Goal: Task Accomplishment & Management: Manage account settings

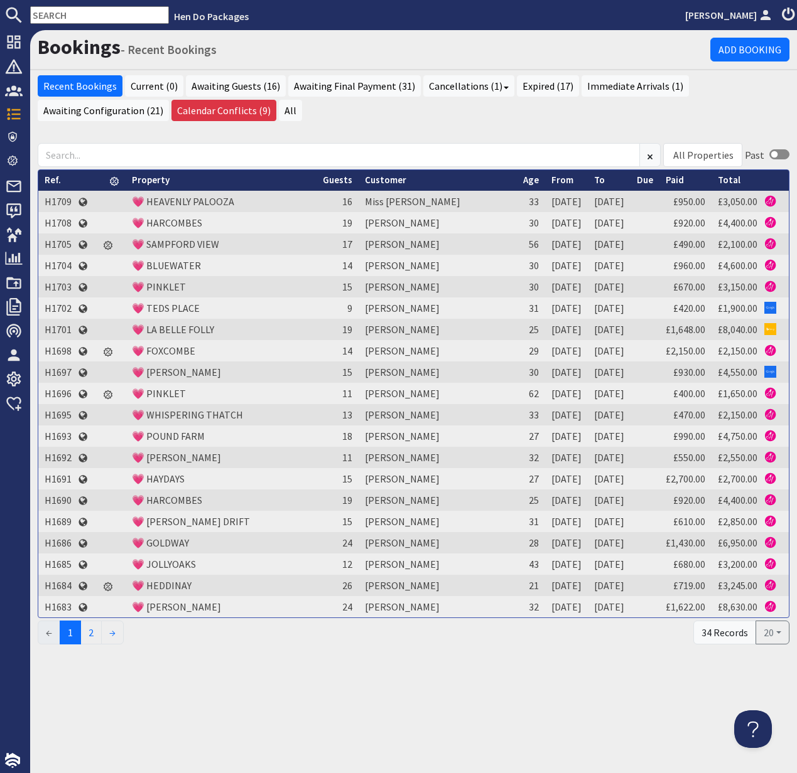
click at [62, 14] on input "text" at bounding box center [99, 15] width 139 height 18
click at [62, 15] on input "text" at bounding box center [99, 15] width 139 height 18
paste input "[EMAIL_ADDRESS][DOMAIN_NAME]"
type input "[EMAIL_ADDRESS][DOMAIN_NAME]"
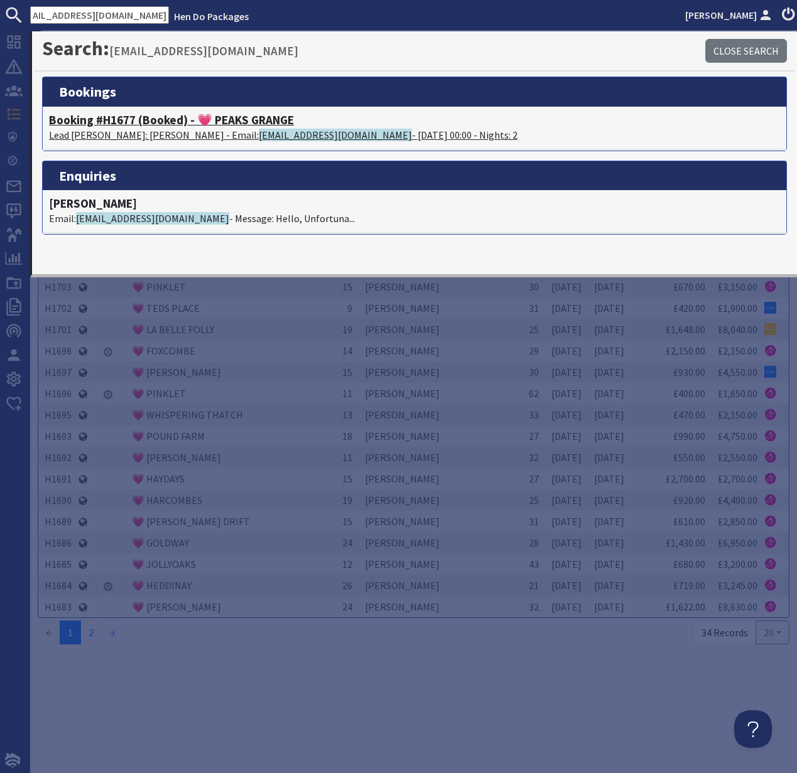
click at [111, 124] on h4 "Booking #H1677 (Booked) - 💗 PEAKS GRANGE" at bounding box center [414, 120] width 731 height 14
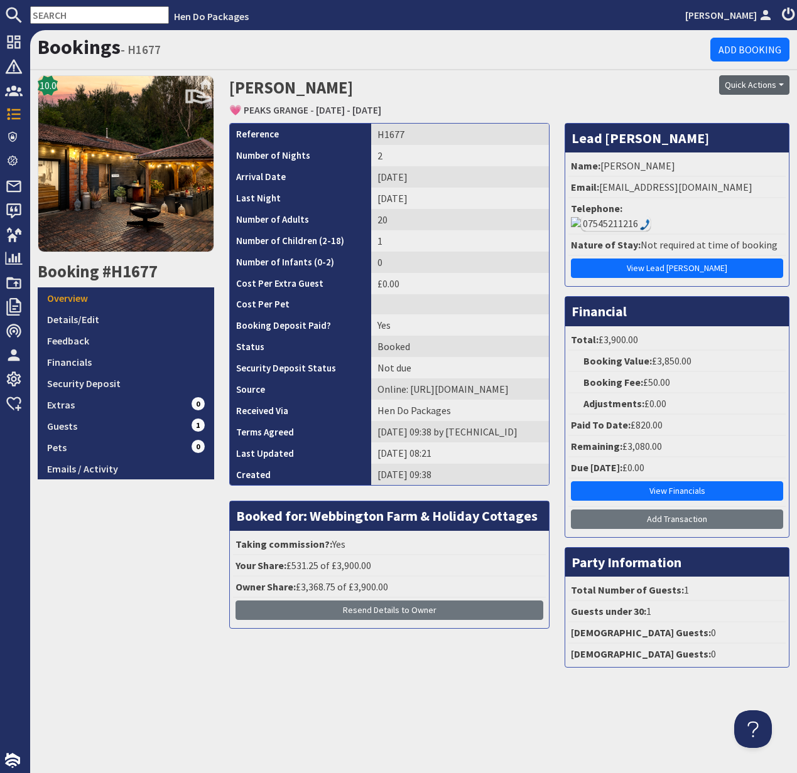
click at [754, 85] on button "Quick Actions" at bounding box center [754, 84] width 70 height 19
click at [741, 149] on link "Cancel Booking" at bounding box center [732, 152] width 112 height 20
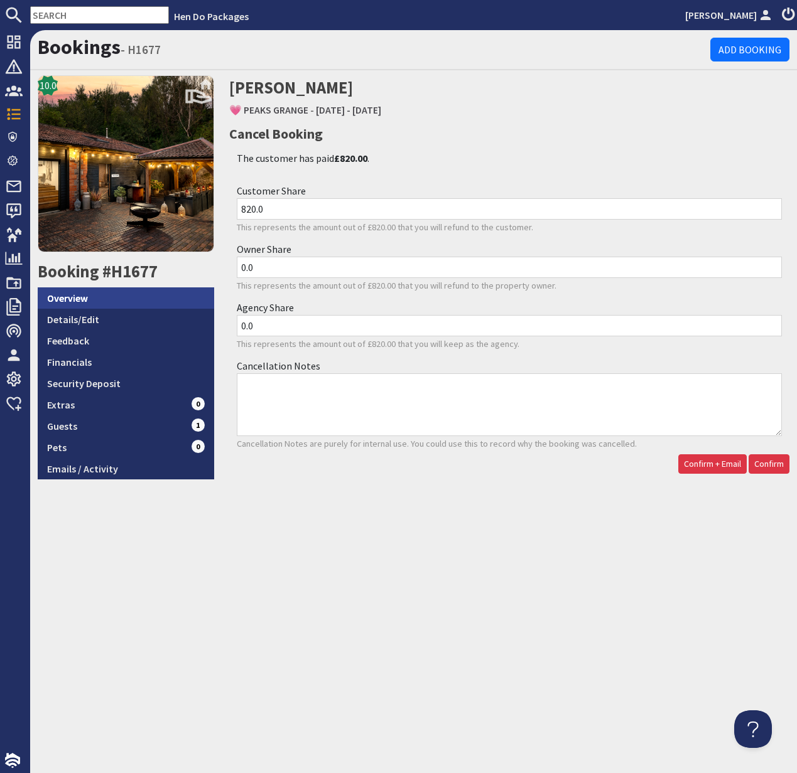
click at [87, 296] on link "Overview" at bounding box center [126, 298] width 176 height 21
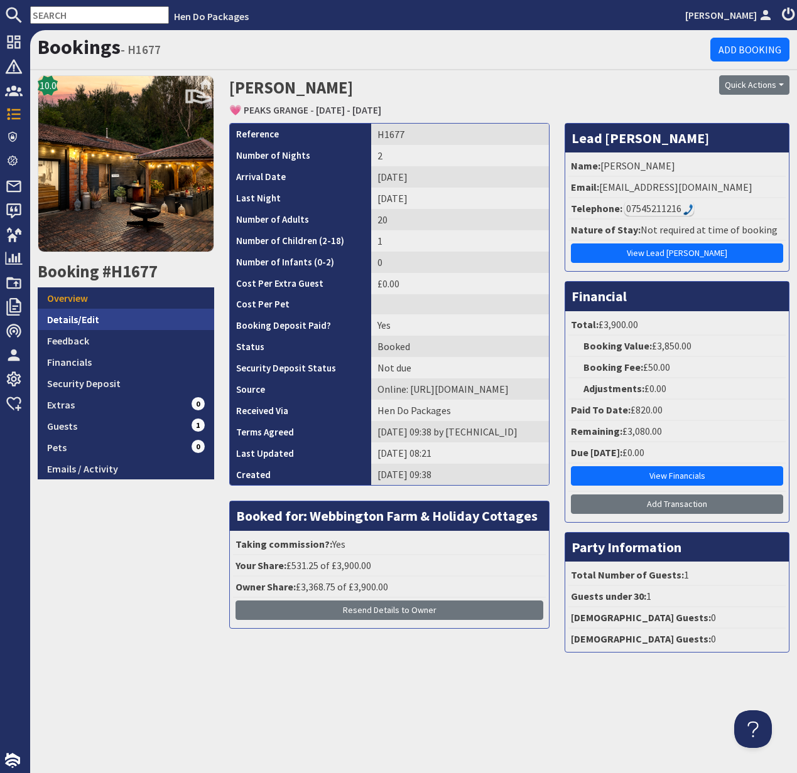
click at [77, 316] on link "Details/Edit" at bounding box center [126, 319] width 176 height 21
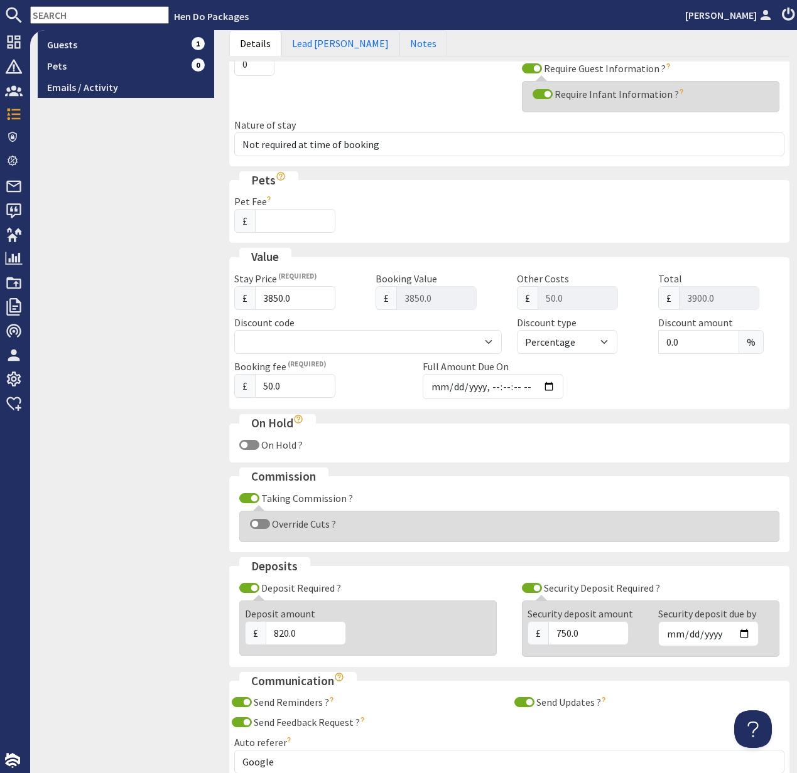
scroll to position [405, 0]
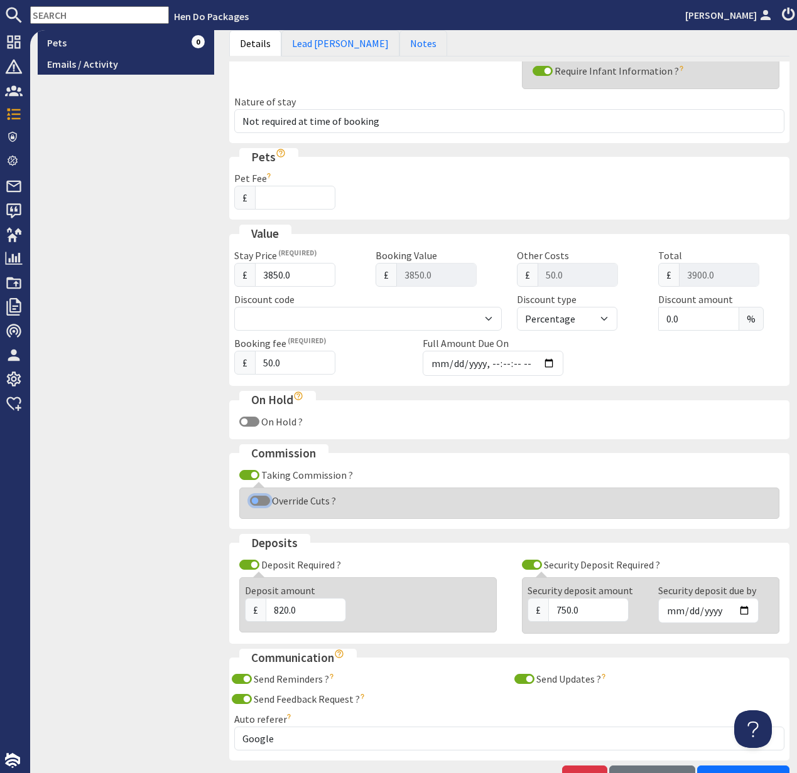
click at [254, 502] on input "Override Cuts ?" at bounding box center [260, 501] width 20 height 10
checkbox input "true"
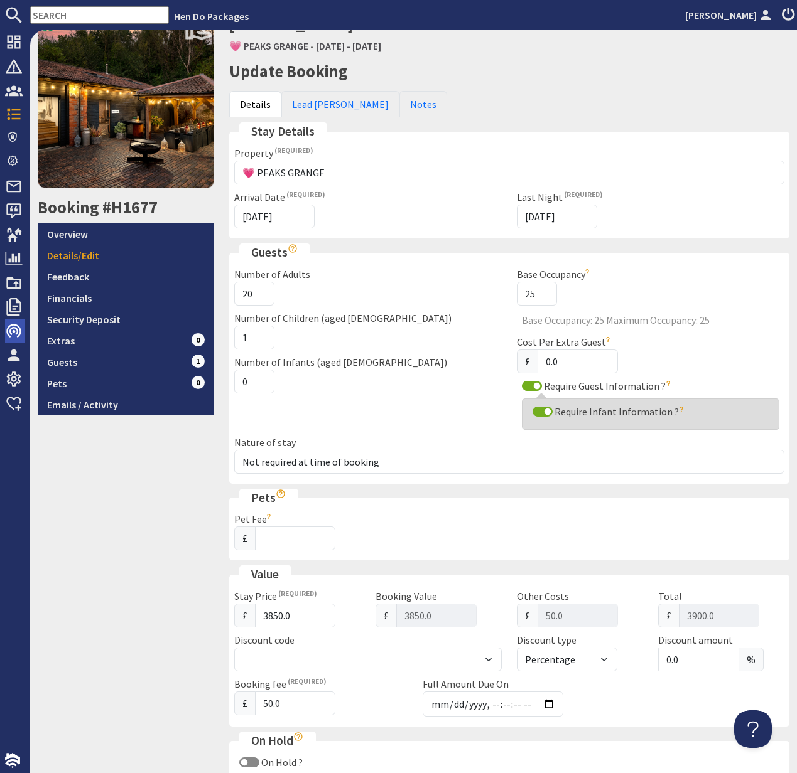
scroll to position [0, 0]
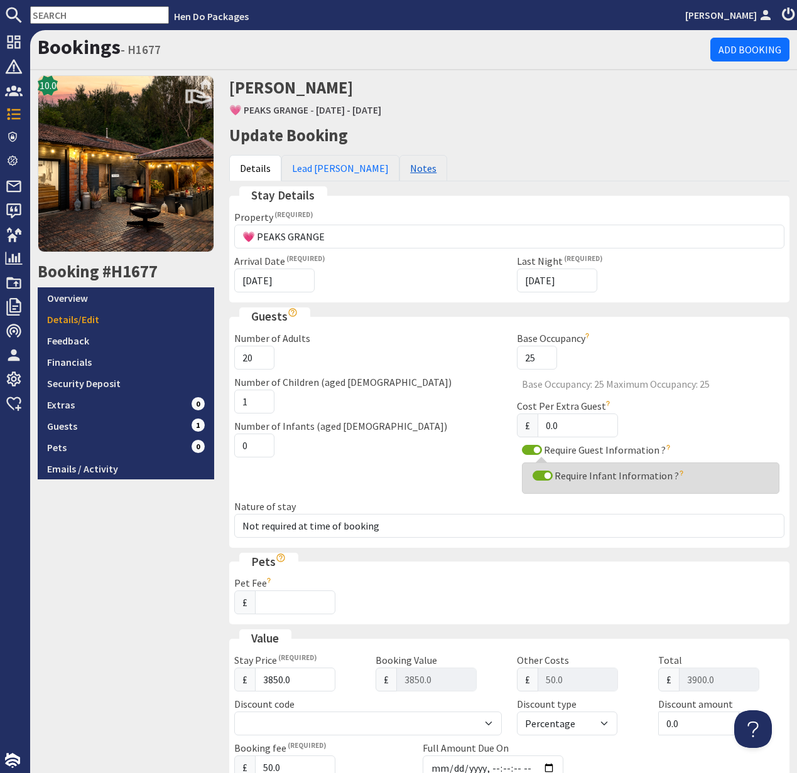
click at [399, 174] on link "Notes" at bounding box center [423, 168] width 48 height 26
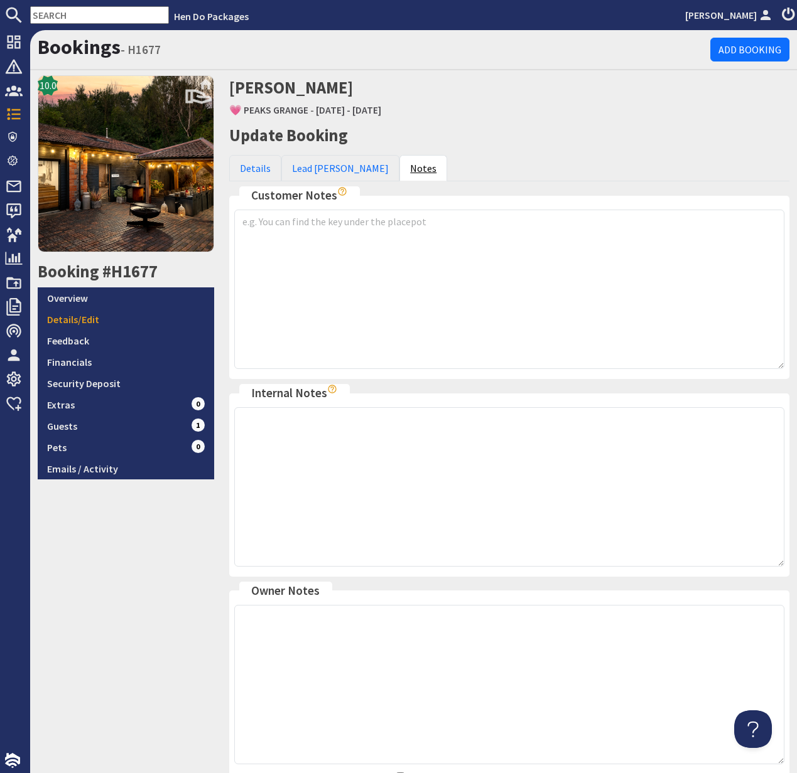
click at [399, 174] on link "Notes" at bounding box center [423, 168] width 48 height 26
click at [68, 298] on link "Overview" at bounding box center [126, 298] width 176 height 21
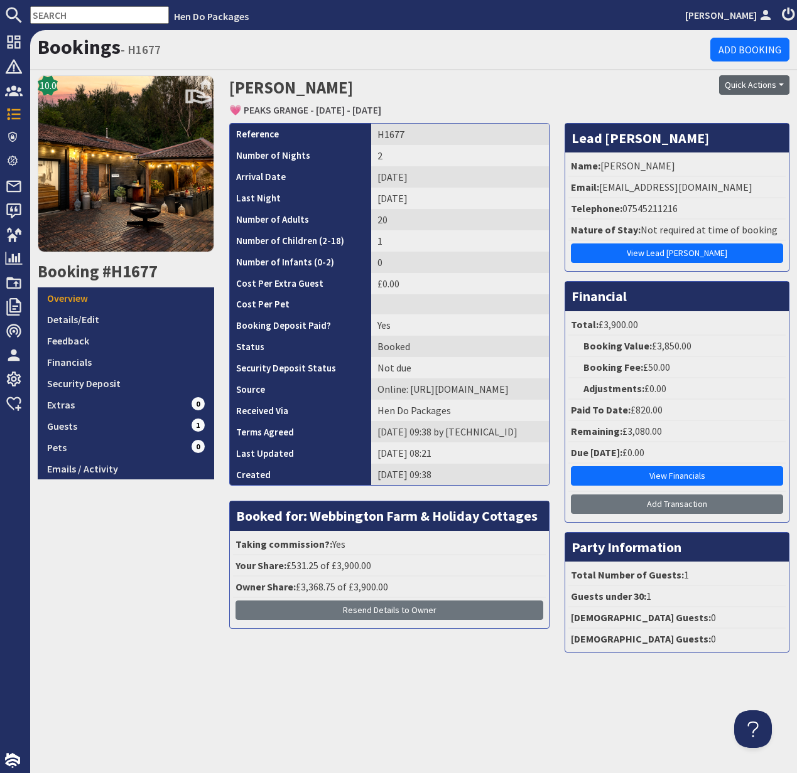
click at [750, 89] on button "Quick Actions" at bounding box center [754, 84] width 70 height 19
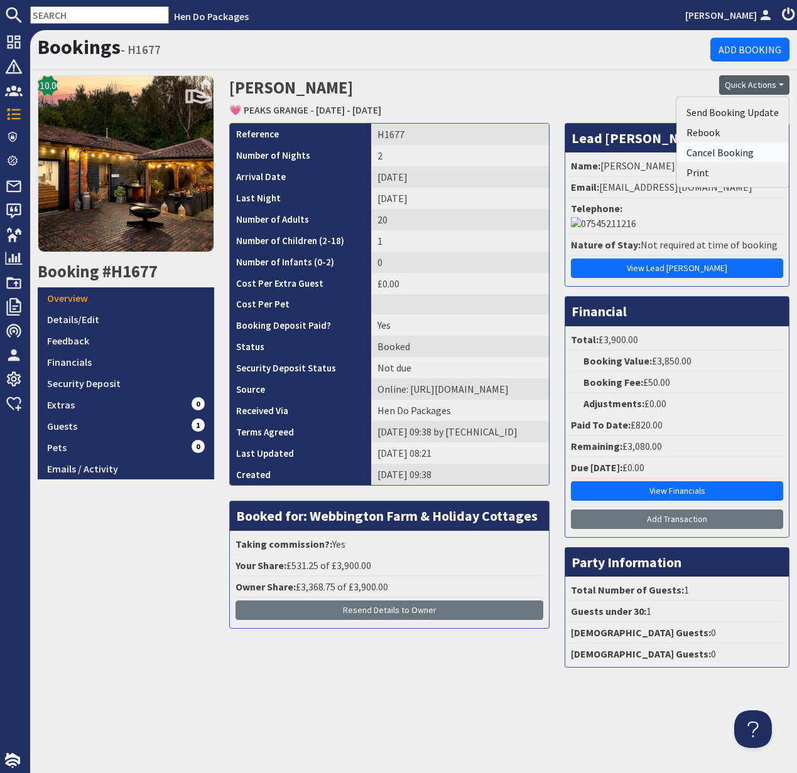
click at [739, 153] on link "Cancel Booking" at bounding box center [732, 152] width 112 height 20
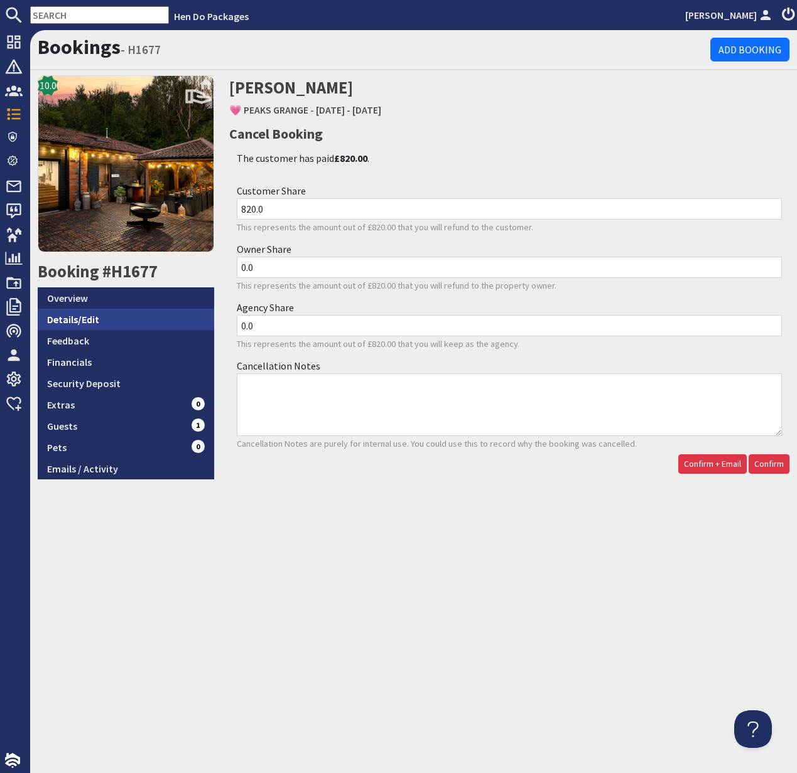
click at [73, 325] on link "Details/Edit" at bounding box center [126, 319] width 176 height 21
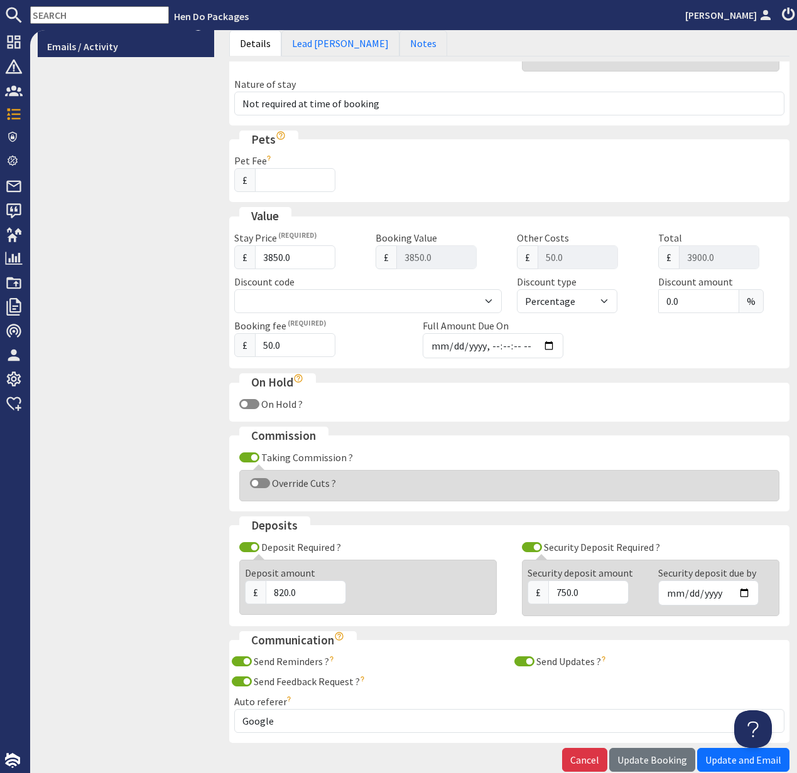
scroll to position [429, 0]
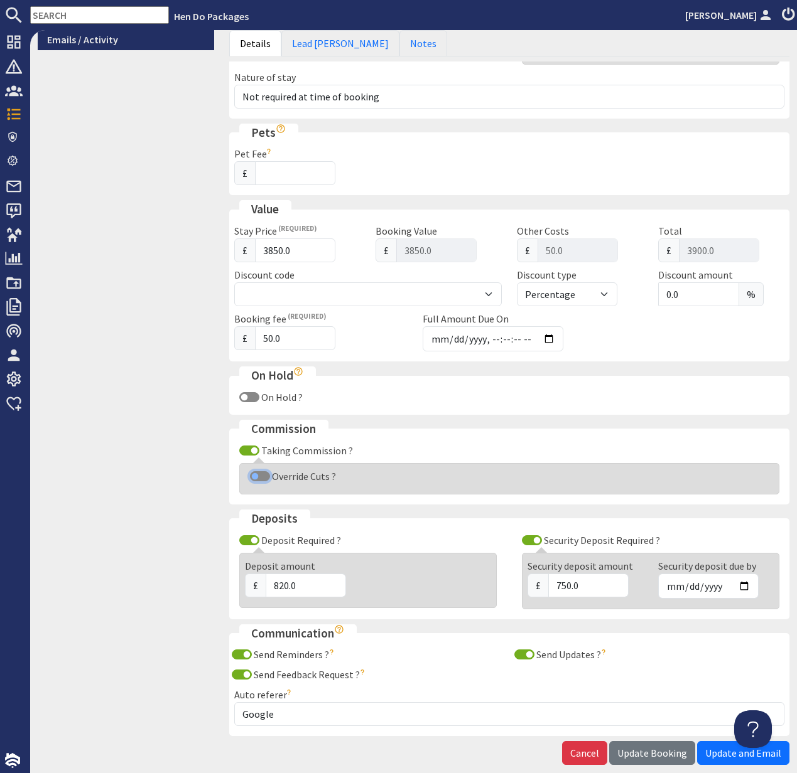
click at [256, 475] on input "Override Cuts ?" at bounding box center [260, 476] width 20 height 10
checkbox input "true"
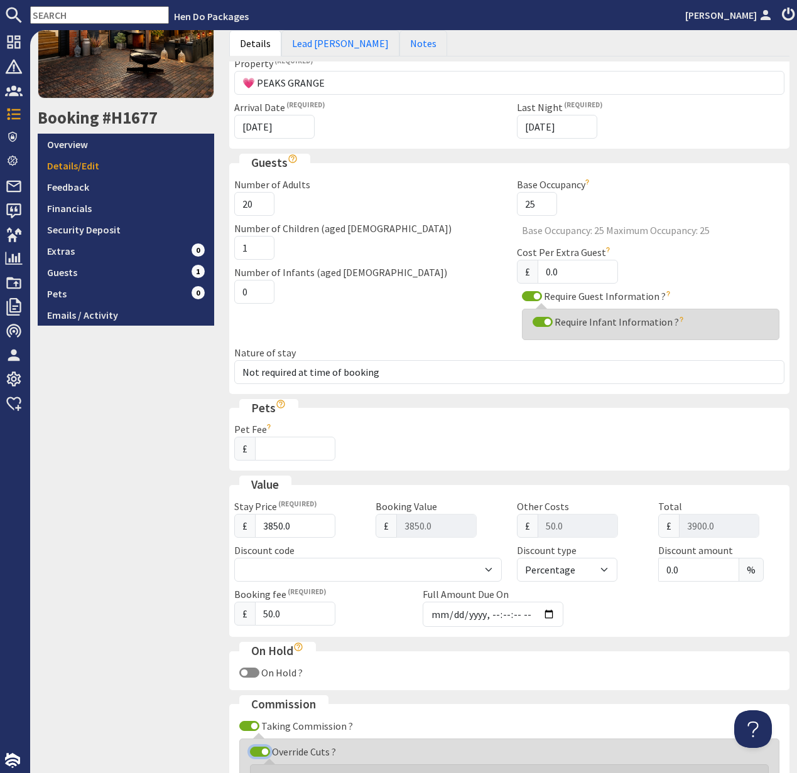
scroll to position [0, 0]
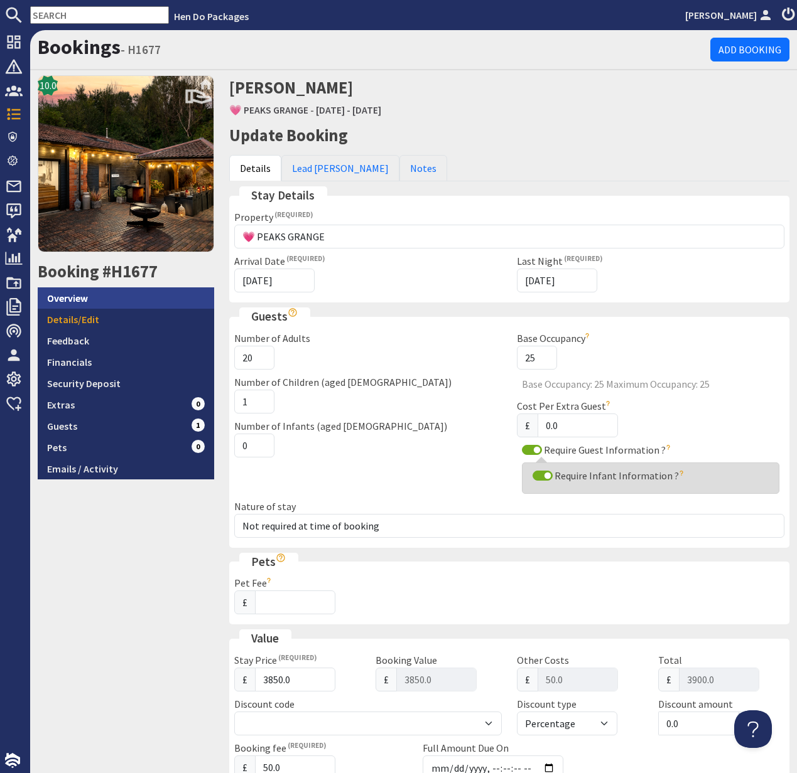
click at [76, 301] on link "Overview" at bounding box center [126, 298] width 176 height 21
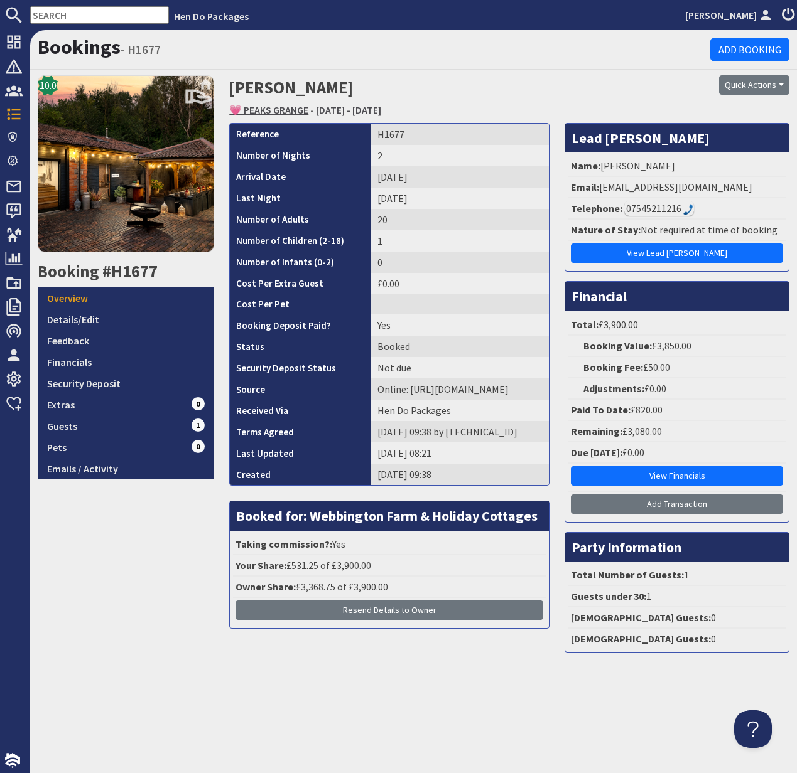
click at [279, 110] on link "💗 PEAKS GRANGE" at bounding box center [268, 110] width 79 height 13
click at [762, 90] on button "Quick Actions" at bounding box center [754, 84] width 70 height 19
click at [739, 153] on link "Cancel Booking" at bounding box center [732, 152] width 112 height 20
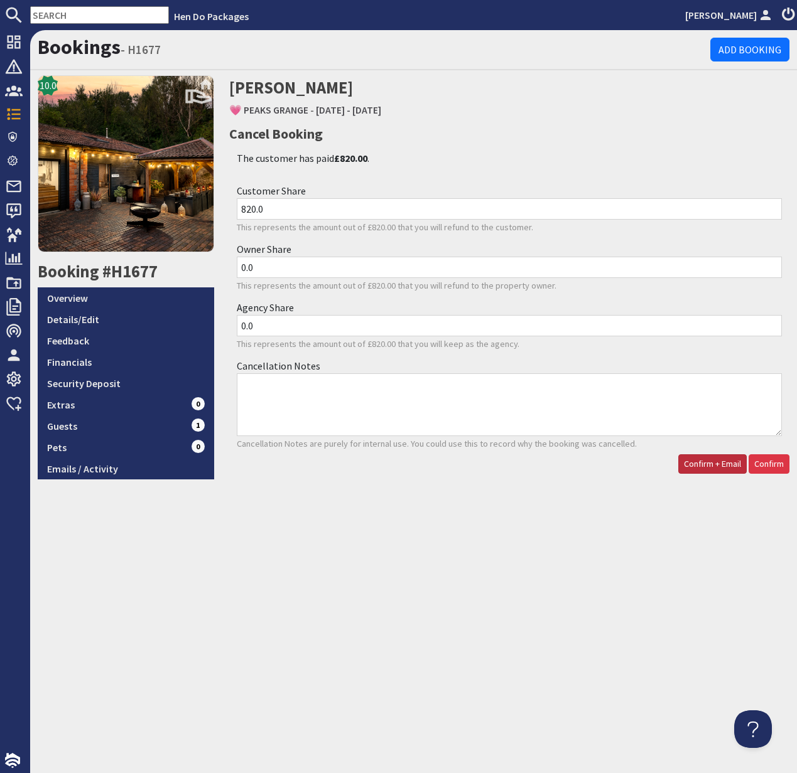
click at [716, 466] on span "Confirm + Email" at bounding box center [712, 463] width 57 height 11
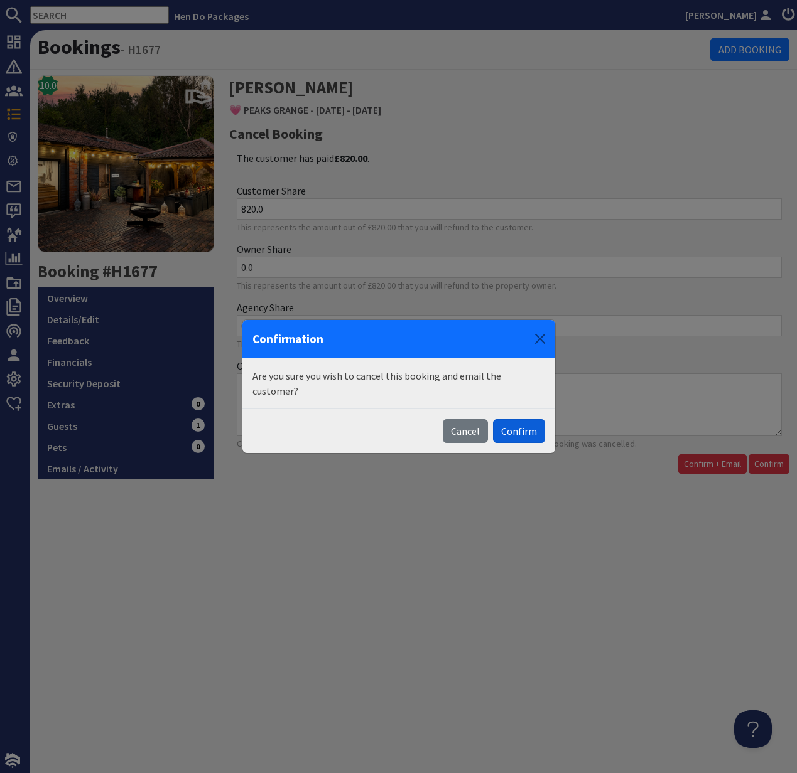
click at [525, 426] on button "Confirm" at bounding box center [519, 431] width 52 height 24
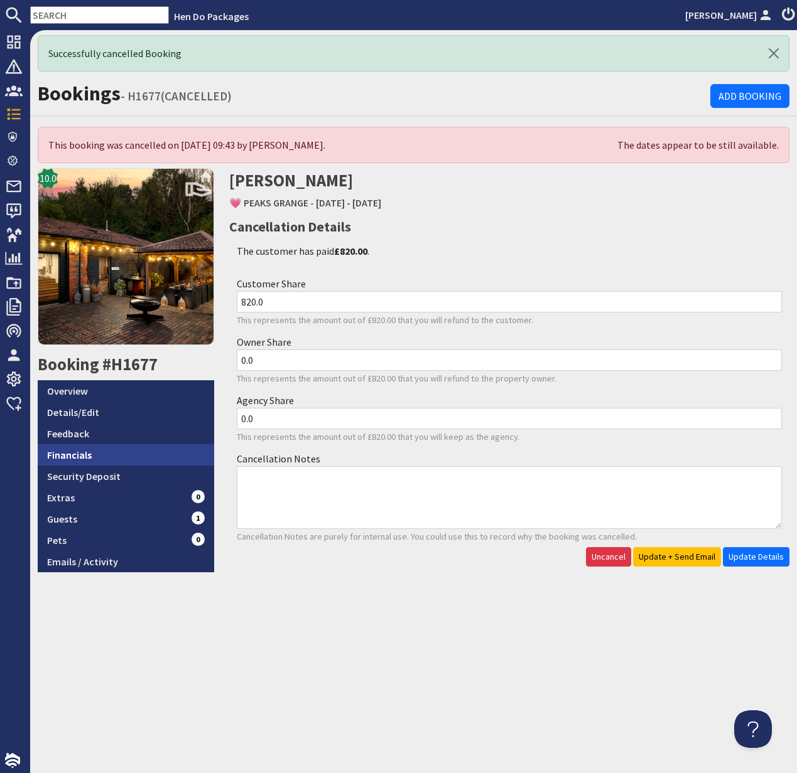
click at [78, 454] on link "Financials" at bounding box center [126, 454] width 176 height 21
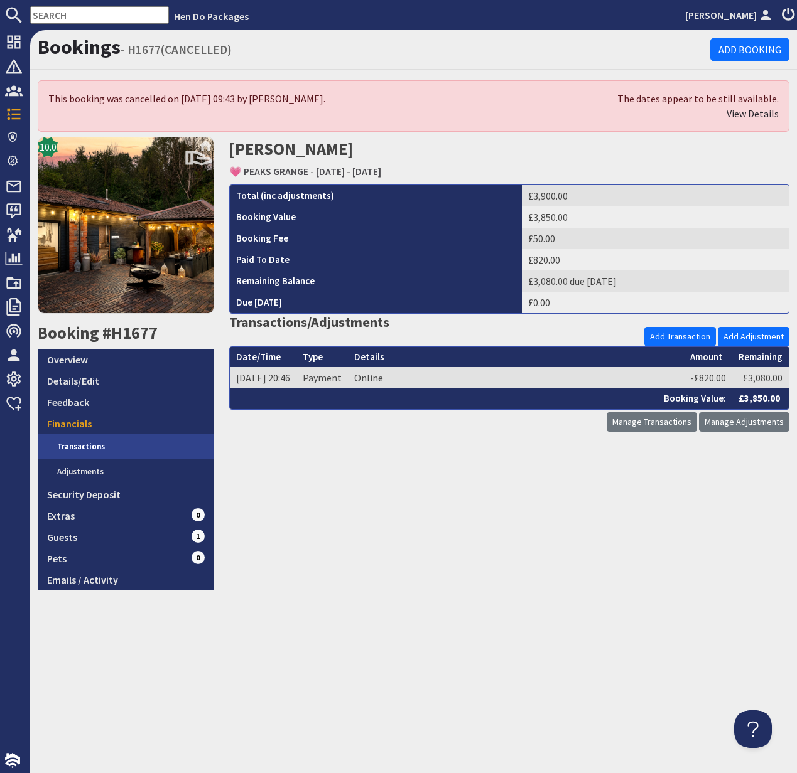
click at [78, 454] on link "Transactions" at bounding box center [131, 446] width 166 height 25
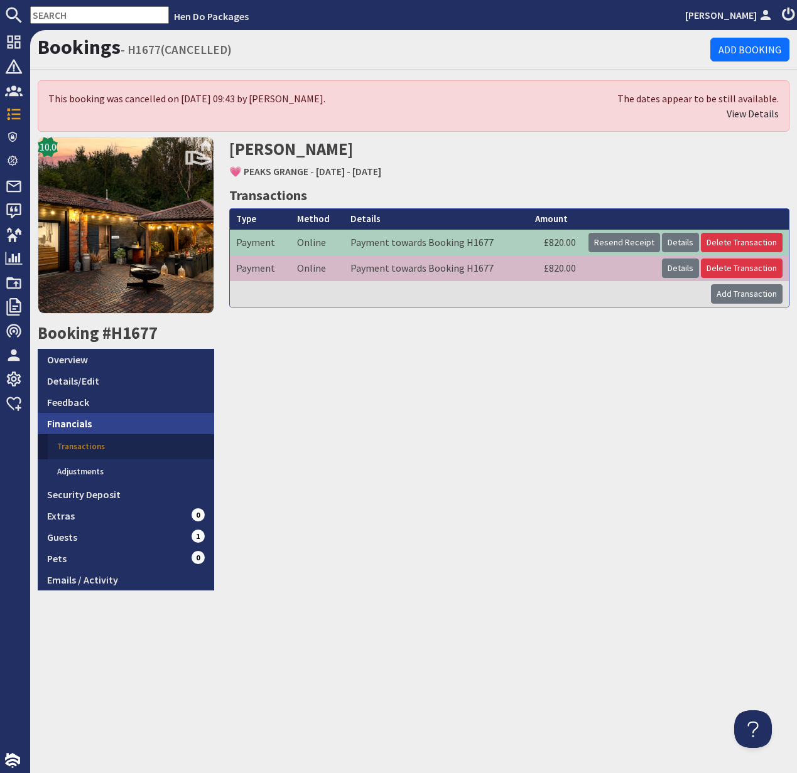
click at [80, 424] on link "Financials" at bounding box center [126, 423] width 176 height 21
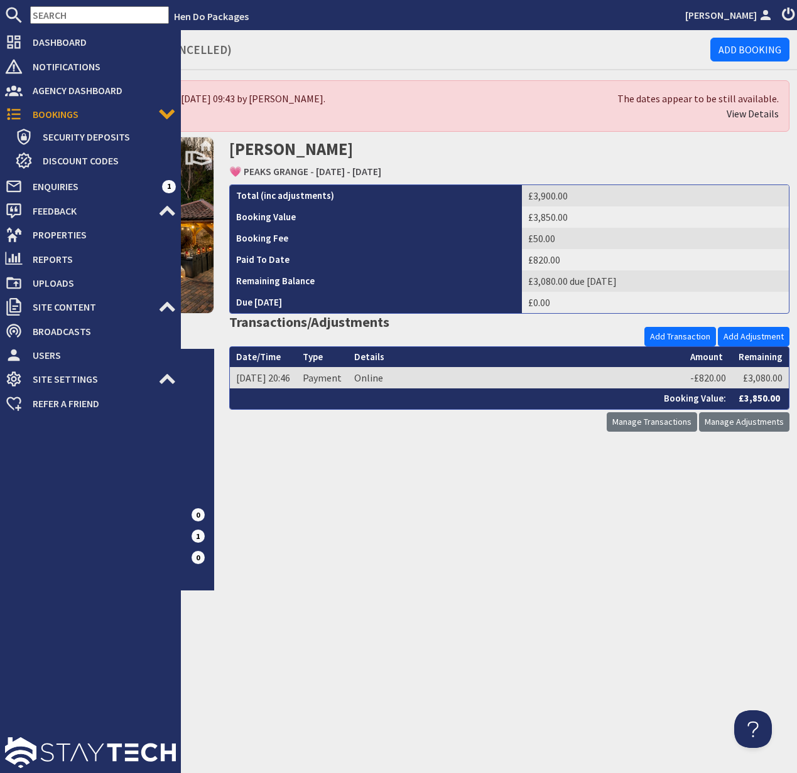
click at [83, 696] on div at bounding box center [90, 595] width 181 height 358
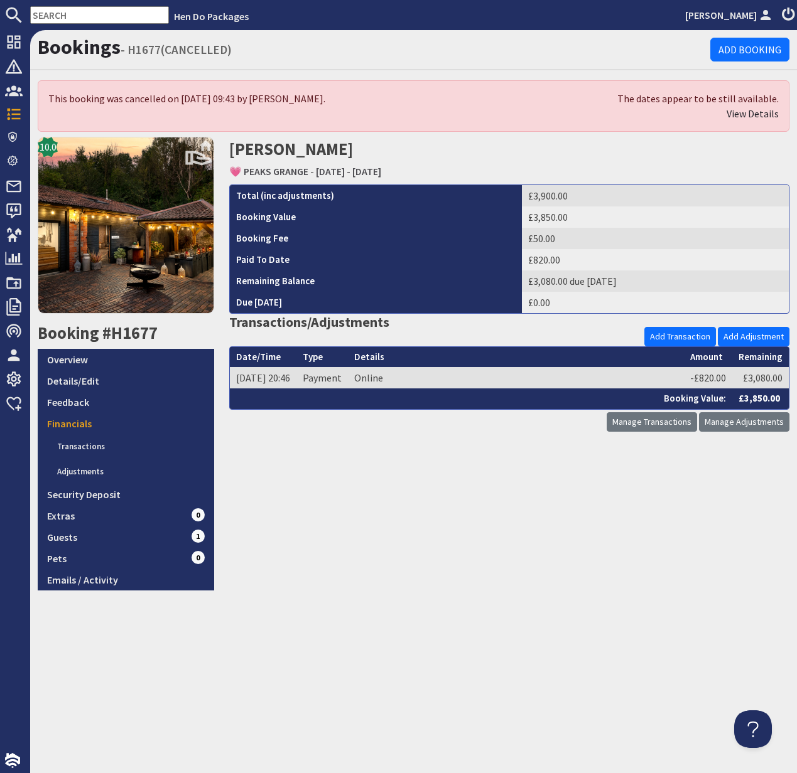
click at [240, 680] on div "Bookings - H1677(CANCELLED) Add Booking This booking was cancelled on [DATE] 09…" at bounding box center [413, 401] width 766 height 743
click at [75, 361] on link "Overview" at bounding box center [126, 359] width 176 height 21
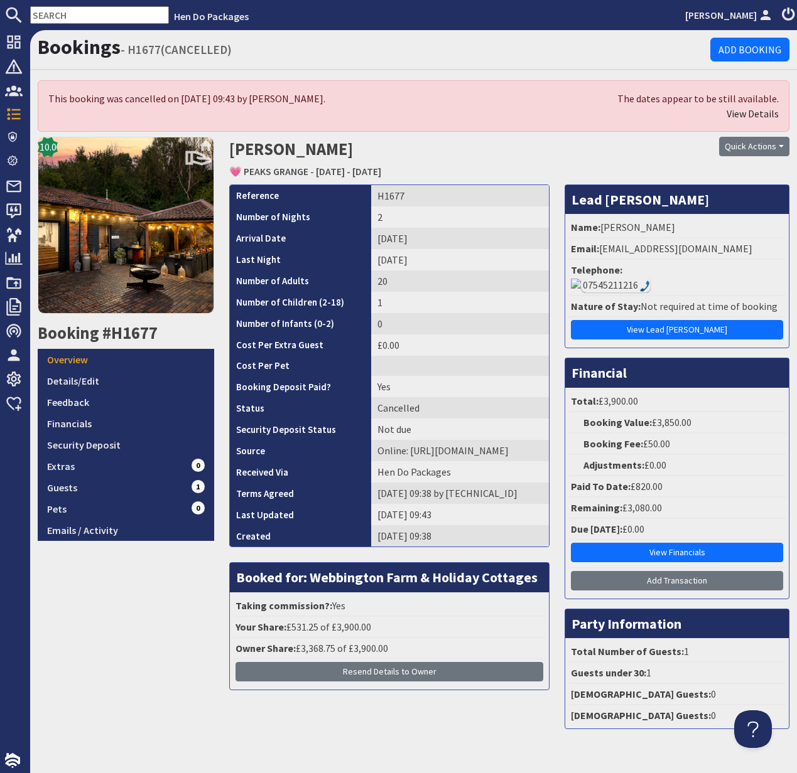
click at [55, 18] on input "text" at bounding box center [99, 15] width 139 height 18
paste input "[EMAIL_ADDRESS][DOMAIN_NAME]"
type input "[EMAIL_ADDRESS][DOMAIN_NAME]"
